Goal: Transaction & Acquisition: Purchase product/service

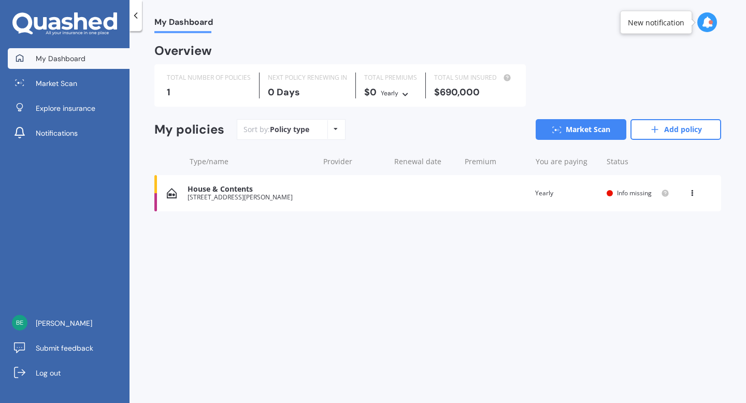
click at [630, 197] on div "Info missing" at bounding box center [638, 193] width 63 height 8
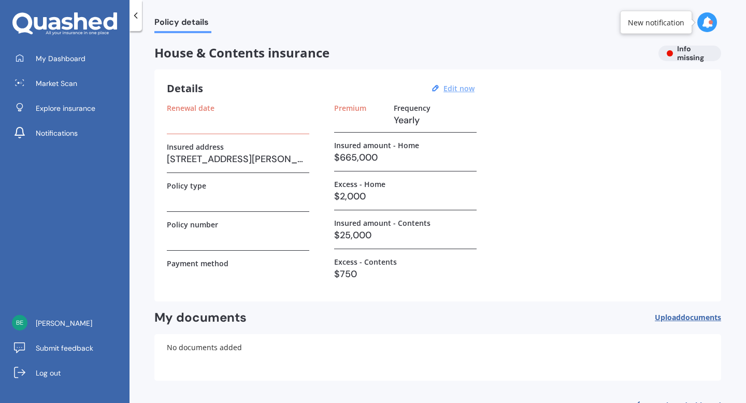
click at [458, 93] on u "Edit now" at bounding box center [459, 88] width 31 height 10
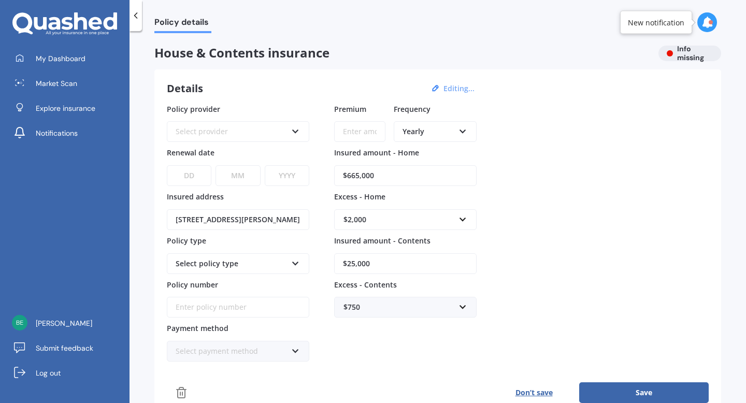
click at [294, 130] on icon at bounding box center [295, 129] width 9 height 7
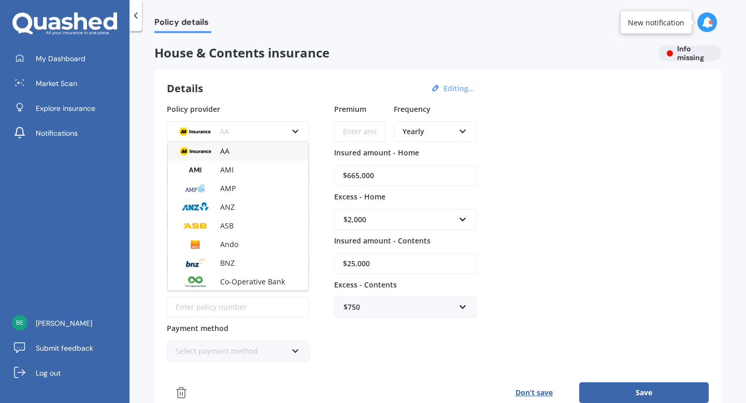
click at [300, 134] on div "AA AA AMI AMP ANZ ASB Ando BNZ Co-Operative Bank FMG Initio Kiwibank Lantern MA…" at bounding box center [238, 131] width 143 height 21
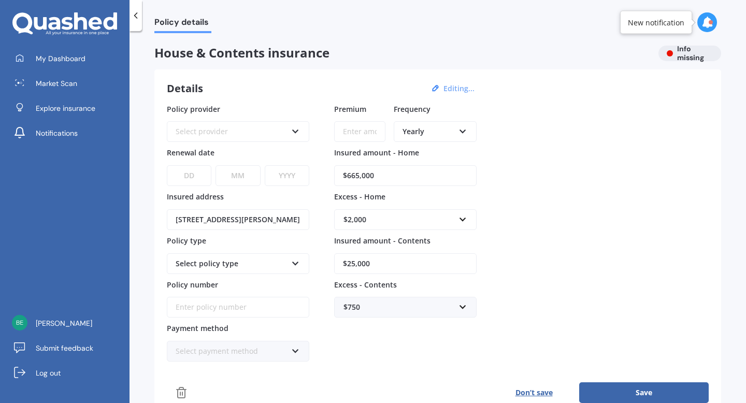
click at [293, 131] on icon at bounding box center [295, 129] width 9 height 7
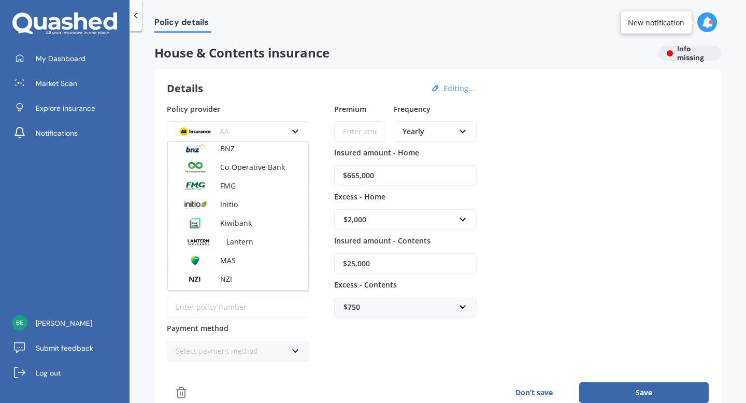
scroll to position [116, 0]
click at [266, 202] on div "Initio" at bounding box center [238, 203] width 140 height 19
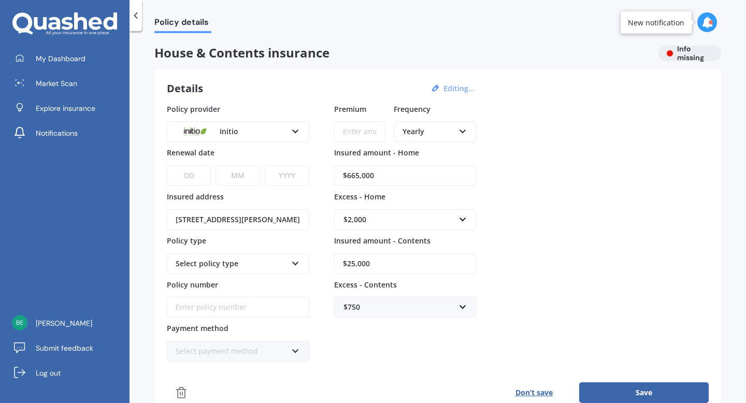
click at [361, 132] on input "Premium" at bounding box center [359, 131] width 51 height 21
click at [464, 132] on icon at bounding box center [463, 129] width 9 height 7
click at [451, 184] on div "Quarterly" at bounding box center [435, 188] width 81 height 19
click at [374, 136] on input "Premium" at bounding box center [359, 131] width 51 height 21
click at [302, 154] on div "DD 01 02 03 04 05 06 07 08 09 10 11 12 13 14 15 16 17 18 19 20 21 22 23 24 25 2…" at bounding box center [238, 169] width 143 height 34
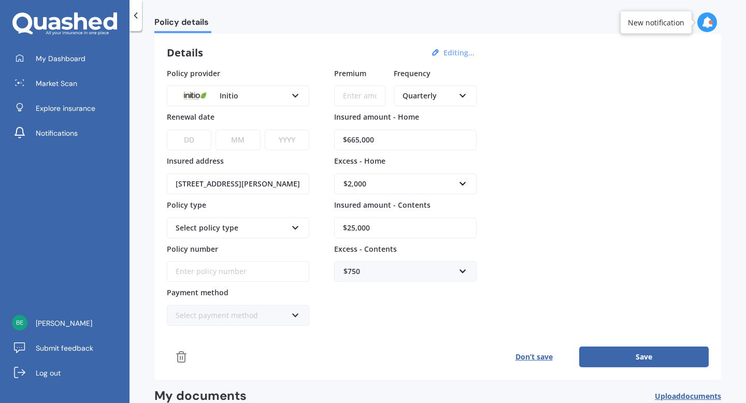
scroll to position [41, 0]
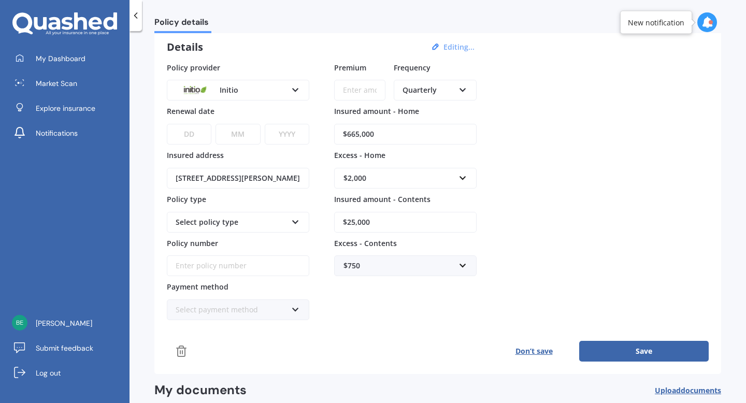
click at [276, 223] on div "Select policy type" at bounding box center [231, 222] width 111 height 11
click at [274, 238] on div "Home and Contents" at bounding box center [238, 242] width 140 height 19
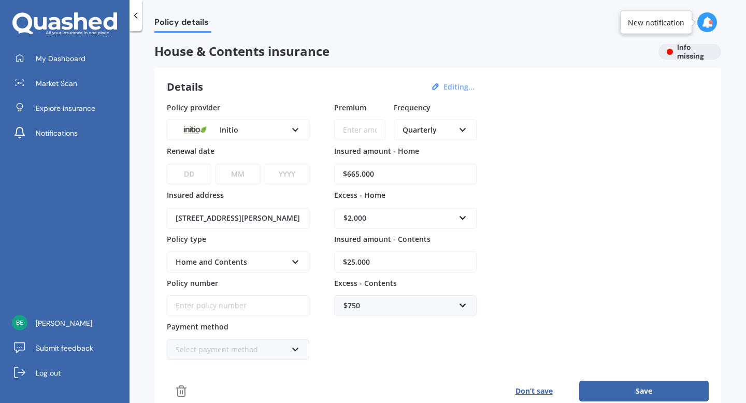
scroll to position [0, 0]
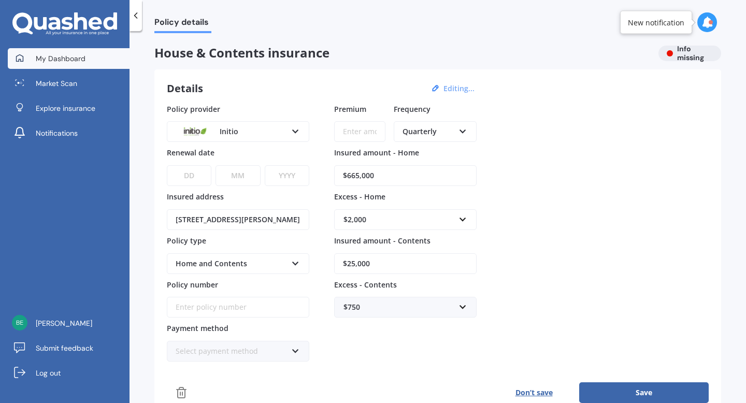
click at [75, 61] on span "My Dashboard" at bounding box center [61, 58] width 50 height 10
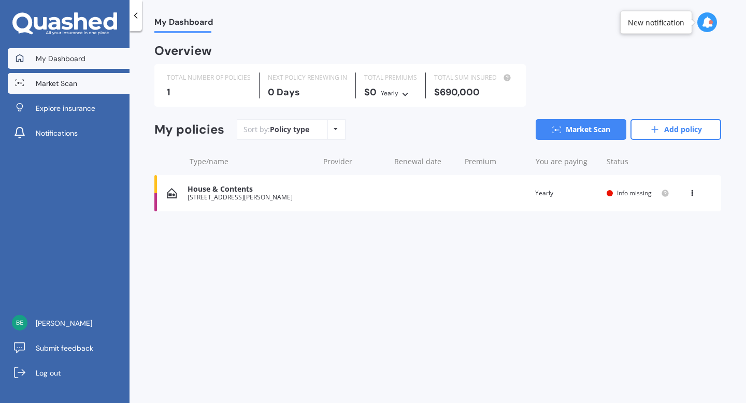
click at [88, 89] on link "Market Scan" at bounding box center [69, 83] width 122 height 21
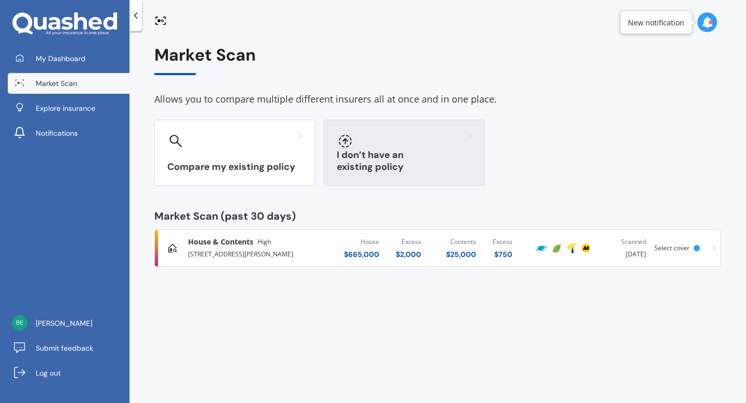
click at [384, 147] on div at bounding box center [404, 141] width 135 height 17
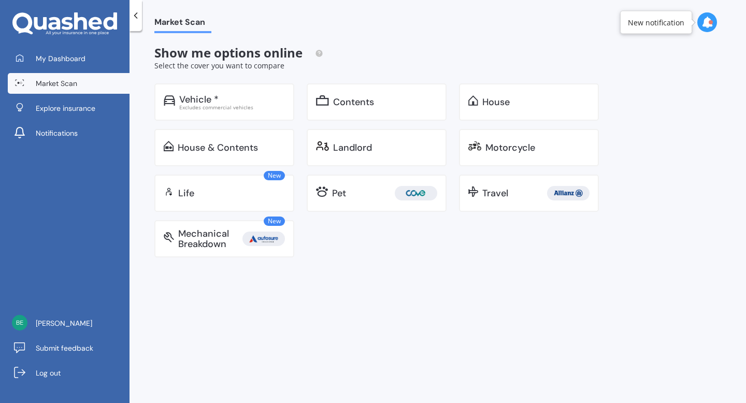
click at [138, 16] on icon at bounding box center [136, 15] width 10 height 10
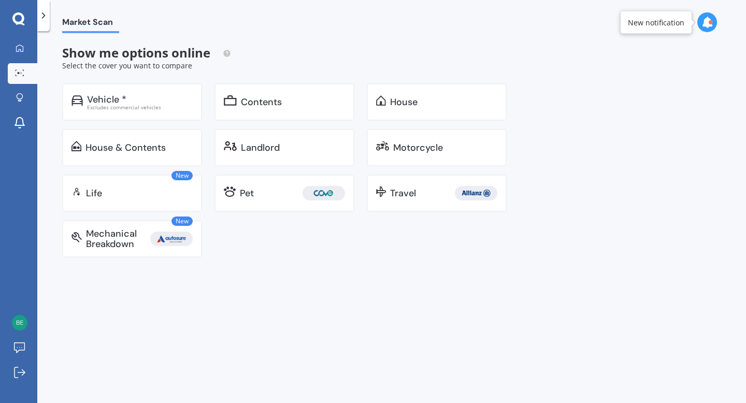
click at [45, 18] on icon at bounding box center [43, 15] width 10 height 10
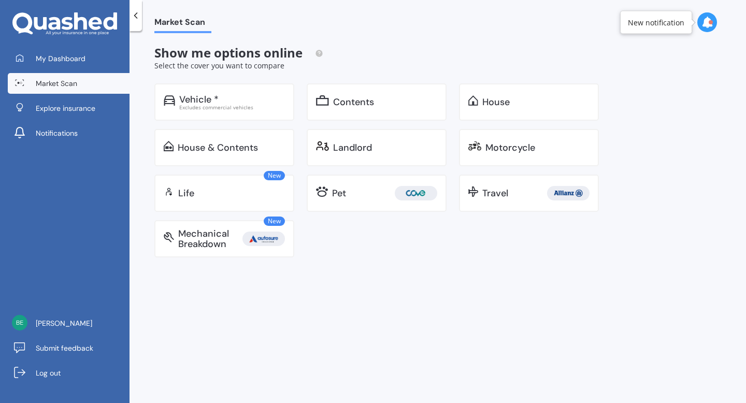
click at [133, 10] on icon at bounding box center [136, 15] width 10 height 10
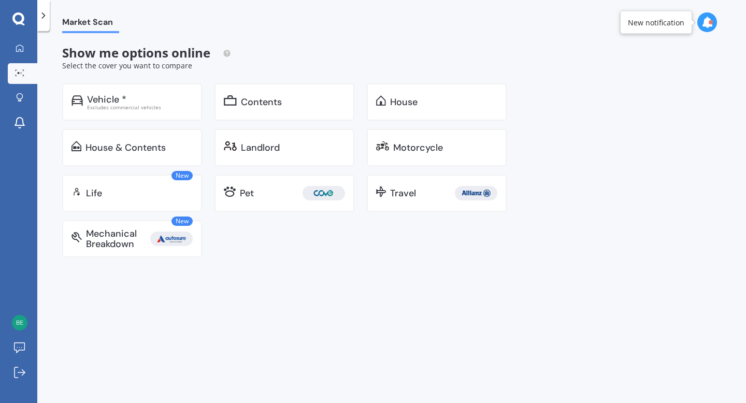
click at [43, 18] on polyline at bounding box center [43, 15] width 3 height 5
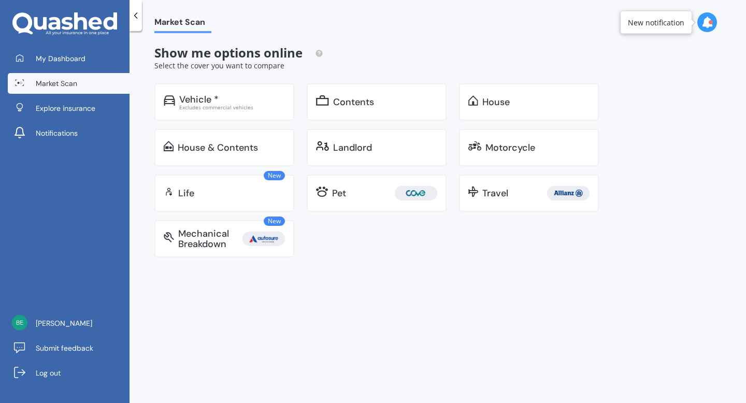
click at [49, 82] on span "Market Scan" at bounding box center [56, 83] width 41 height 10
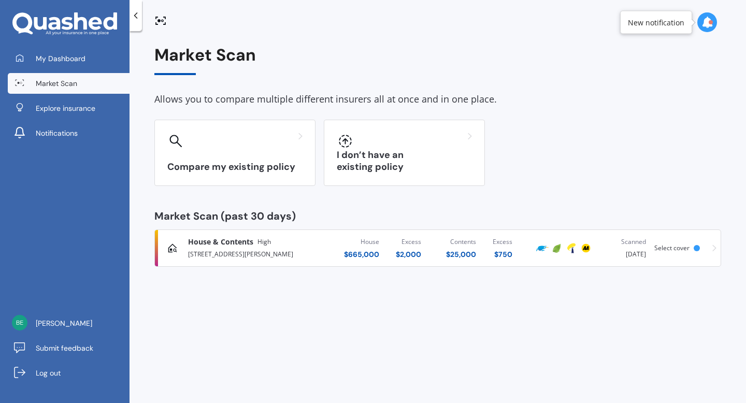
click at [673, 247] on span "Select cover" at bounding box center [672, 248] width 35 height 9
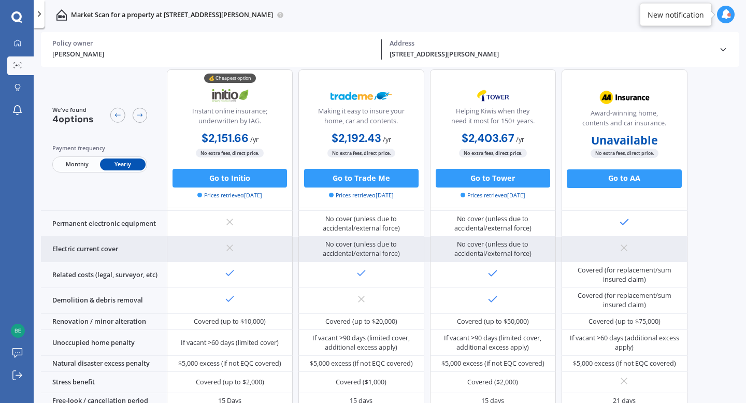
scroll to position [410, 0]
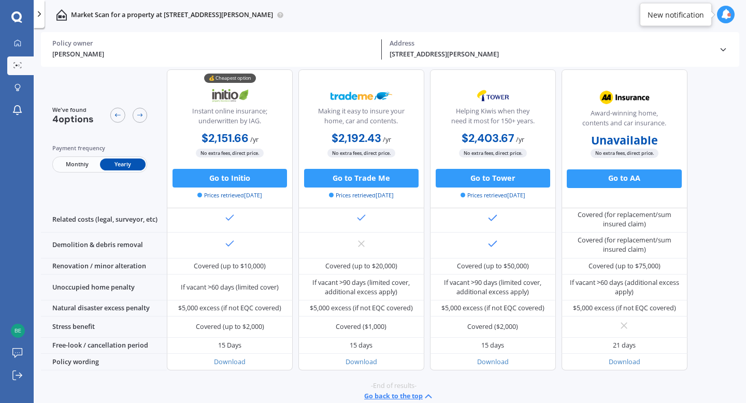
click at [83, 164] on span "Monthly" at bounding box center [77, 164] width 46 height 12
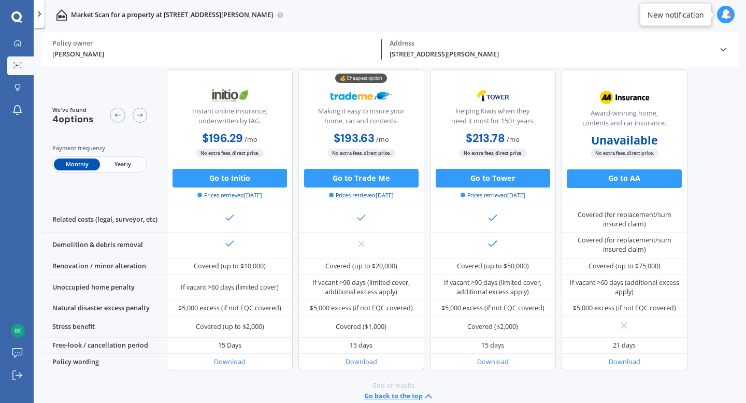
click at [118, 167] on span "Yearly" at bounding box center [123, 164] width 46 height 12
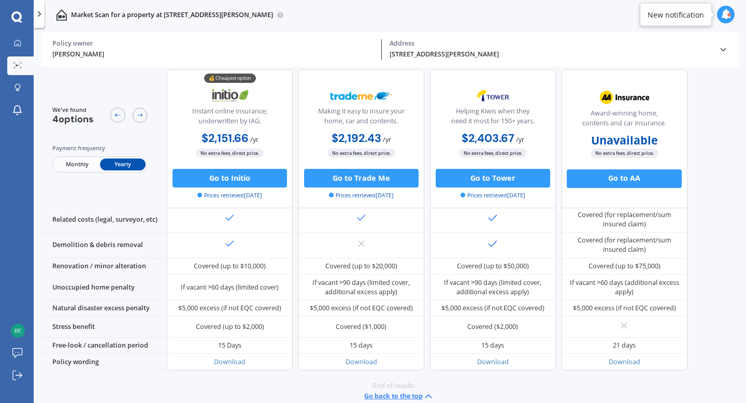
click at [82, 164] on span "Monthly" at bounding box center [77, 164] width 46 height 12
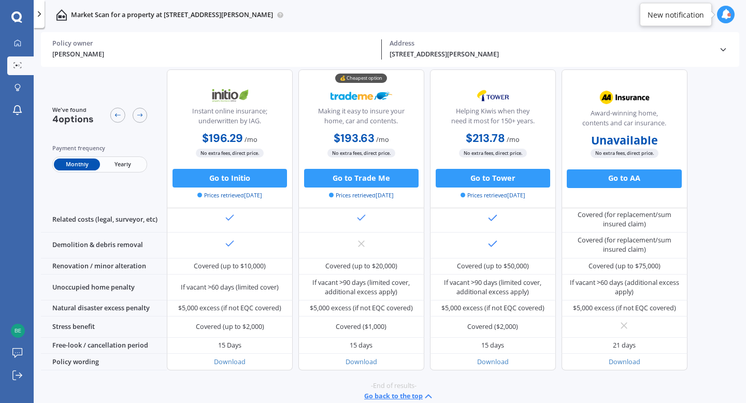
click at [122, 165] on span "Yearly" at bounding box center [123, 164] width 46 height 12
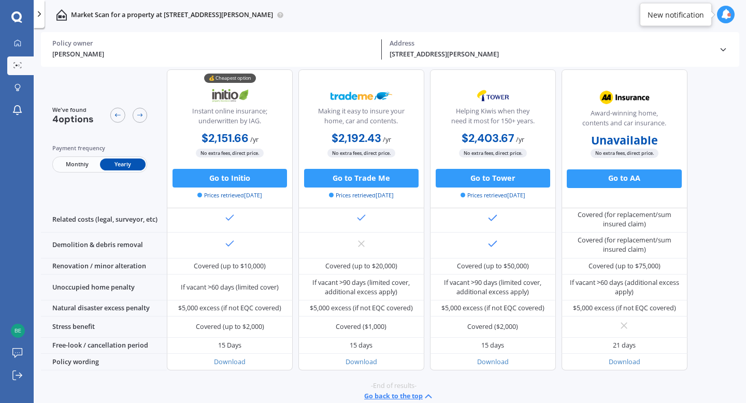
click at [73, 164] on span "Monthly" at bounding box center [77, 164] width 46 height 12
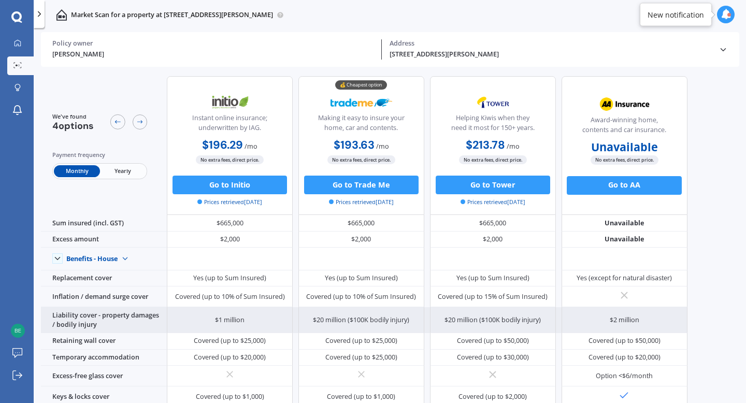
scroll to position [0, 0]
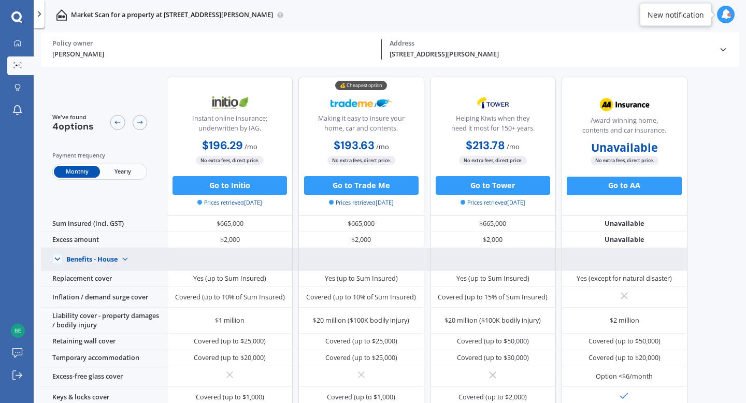
click at [127, 258] on img at bounding box center [125, 259] width 15 height 15
click at [124, 289] on span "Benefits - Contents" at bounding box center [102, 292] width 57 height 9
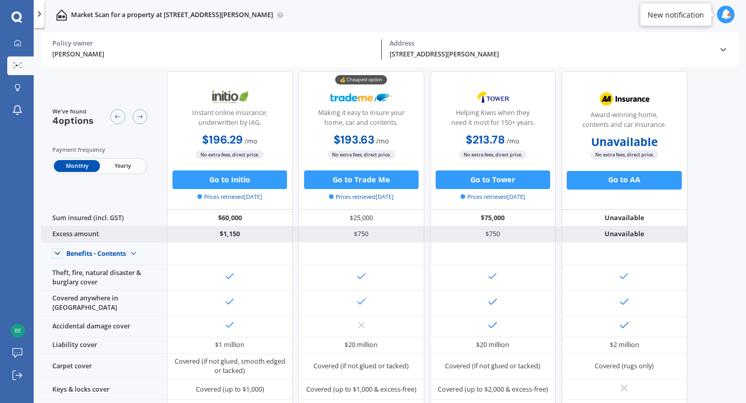
scroll to position [3, 0]
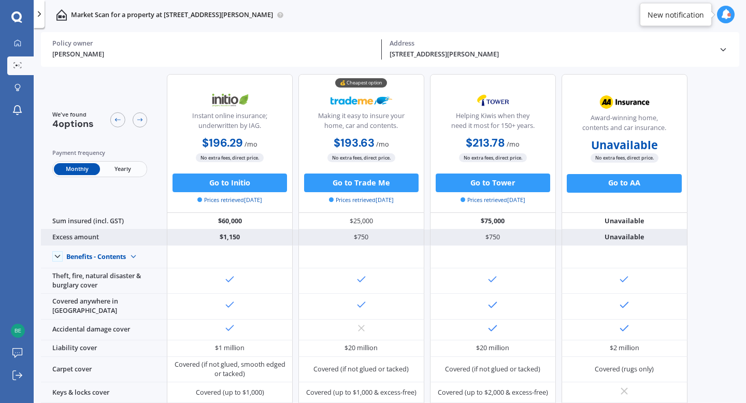
click at [279, 238] on div "$1,150" at bounding box center [230, 238] width 126 height 17
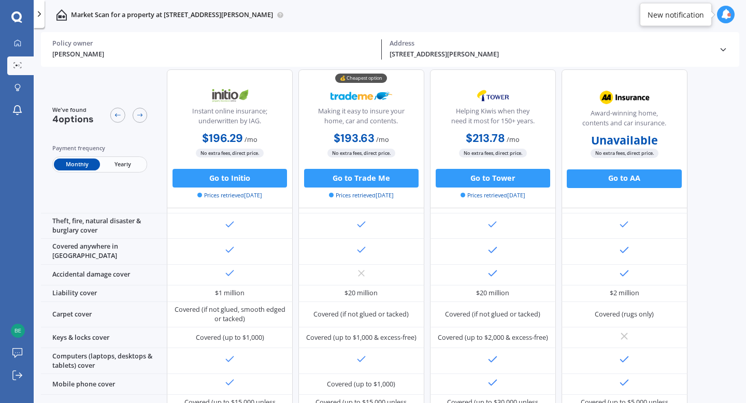
scroll to position [0, 0]
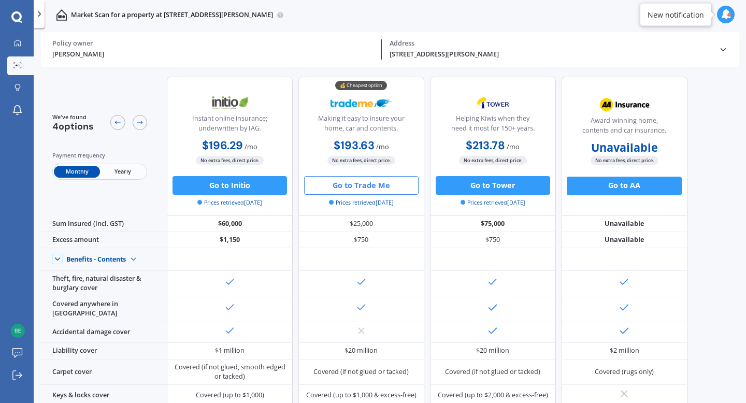
click at [373, 186] on button "Go to Trade Me" at bounding box center [361, 185] width 115 height 19
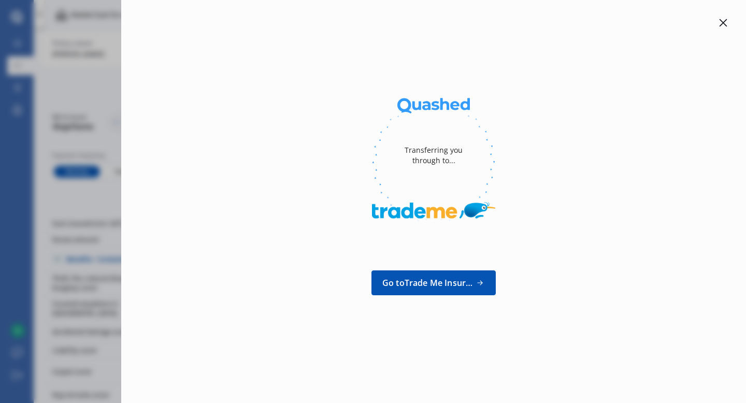
click at [724, 22] on icon at bounding box center [723, 23] width 8 height 8
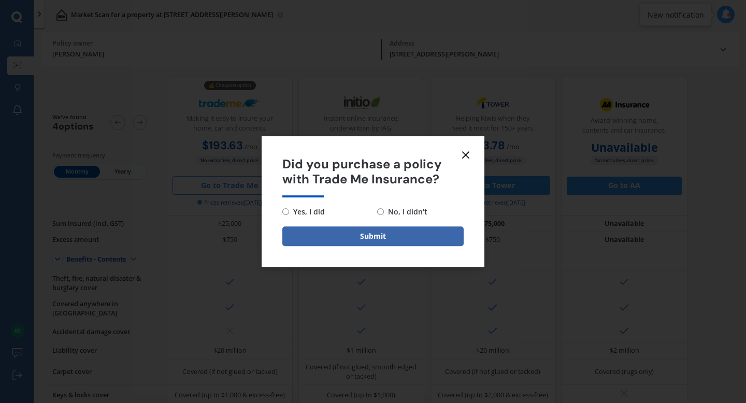
click at [381, 211] on input "No, I didn't" at bounding box center [380, 211] width 7 height 7
radio input "true"
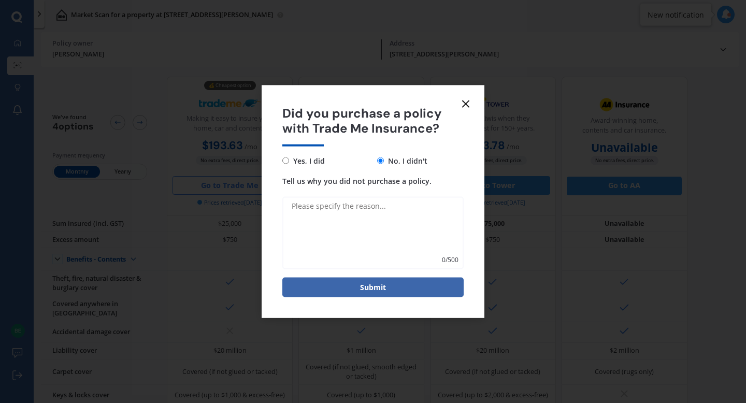
click at [466, 102] on icon at bounding box center [466, 104] width 12 height 12
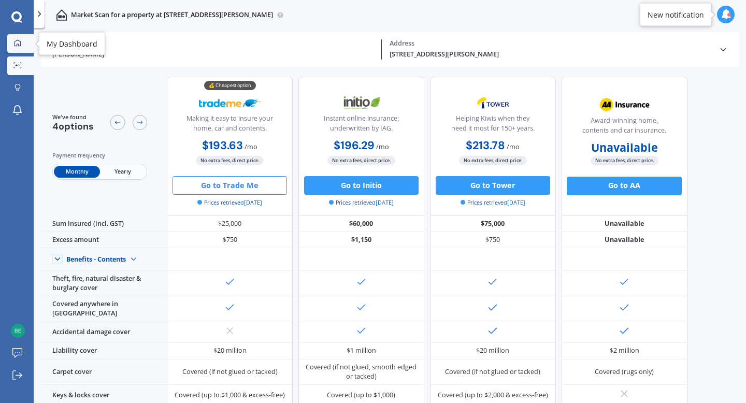
click at [17, 46] on icon at bounding box center [18, 43] width 7 height 7
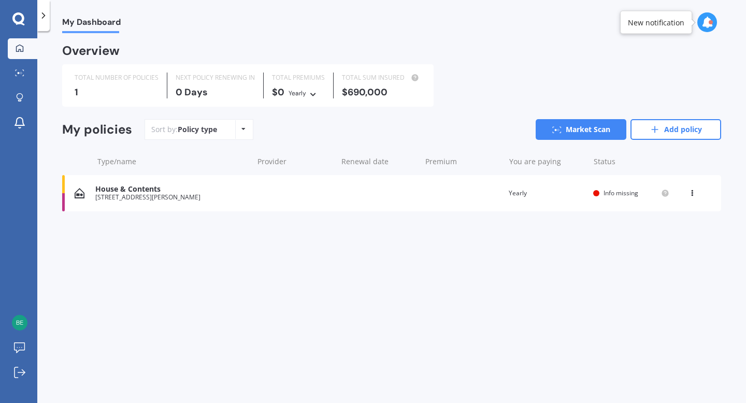
click at [637, 197] on span "Info missing" at bounding box center [621, 193] width 35 height 9
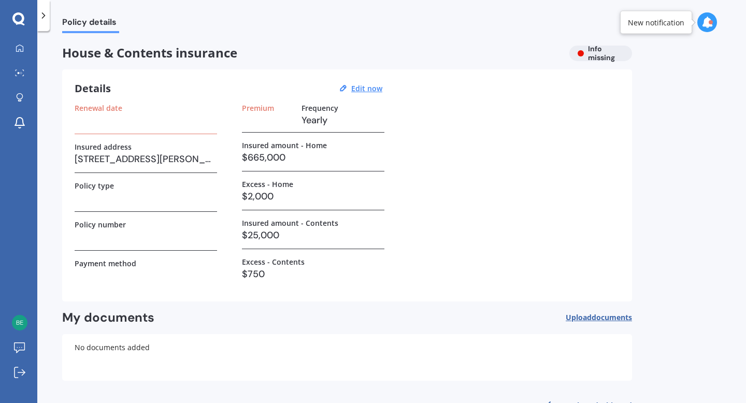
click at [603, 56] on div "House & Contents insurance Info missing" at bounding box center [347, 54] width 570 height 16
click at [368, 87] on u "Edit now" at bounding box center [366, 88] width 31 height 10
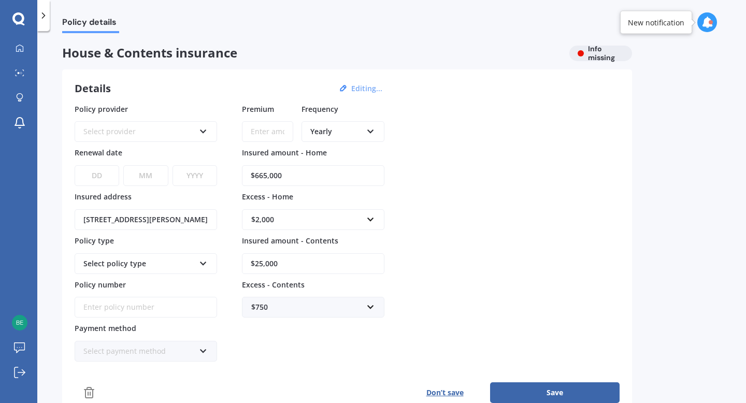
click at [201, 126] on icon at bounding box center [203, 129] width 9 height 7
click at [453, 212] on div "Policy provider AA AA AMI AMP ANZ ASB Ando BNZ Co-Operative Bank FMG Initio Kiw…" at bounding box center [347, 233] width 545 height 259
